Goal: Task Accomplishment & Management: Manage account settings

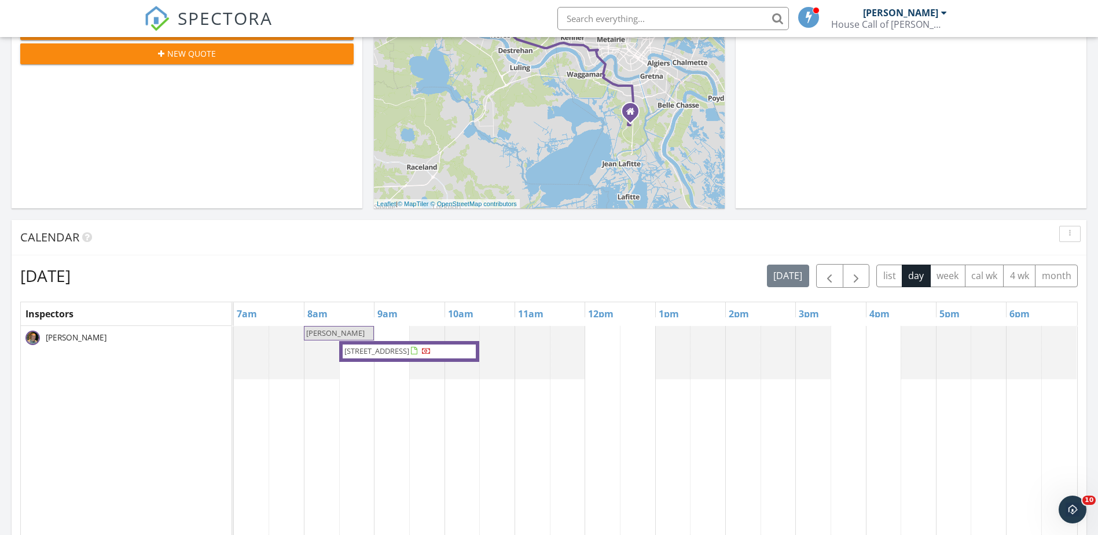
scroll to position [1072, 1116]
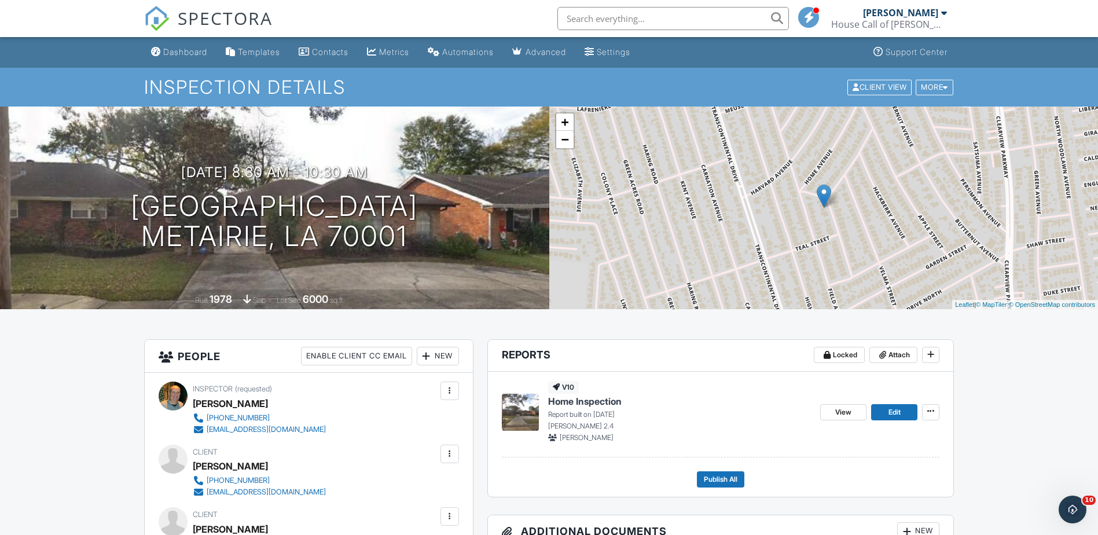
click at [567, 400] on span "Home Inspection" at bounding box center [585, 401] width 74 height 13
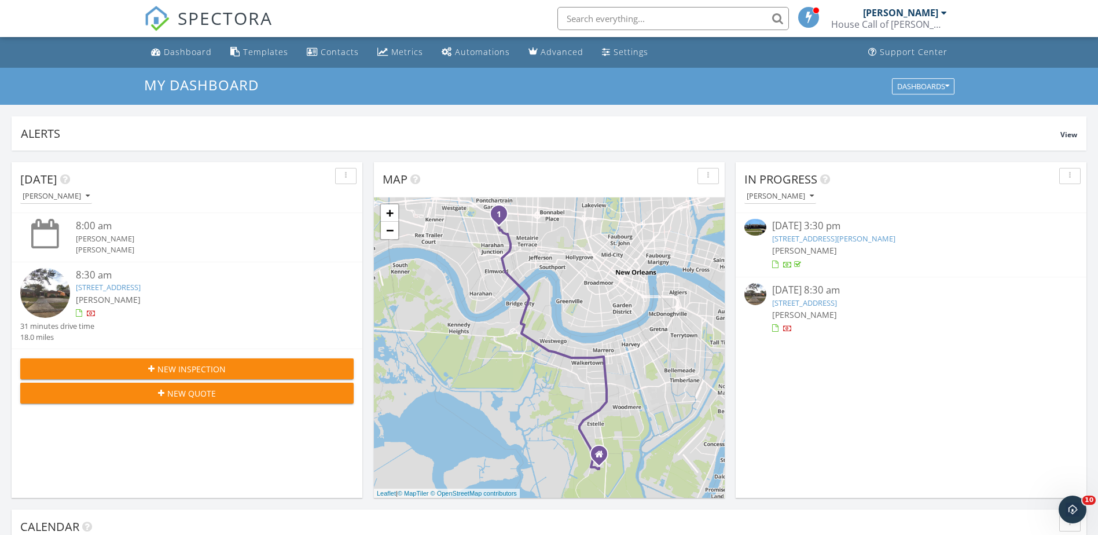
click at [789, 306] on link "1424 Pecan Ave, Metairie, LA 70001" at bounding box center [804, 303] width 65 height 10
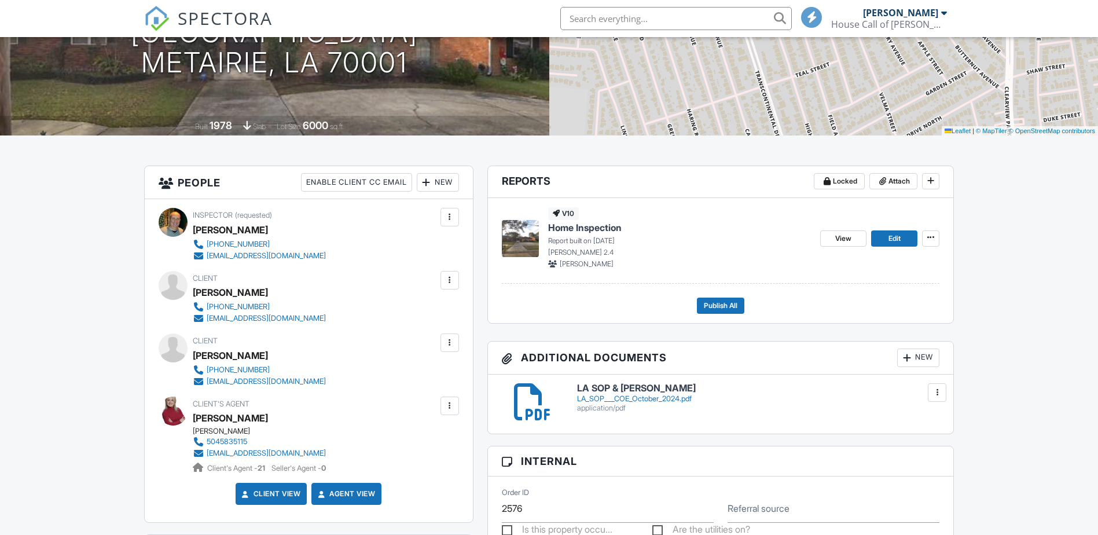
scroll to position [174, 0]
click at [582, 227] on span "Home Inspection" at bounding box center [585, 227] width 74 height 13
